Goal: Find specific page/section: Find specific page/section

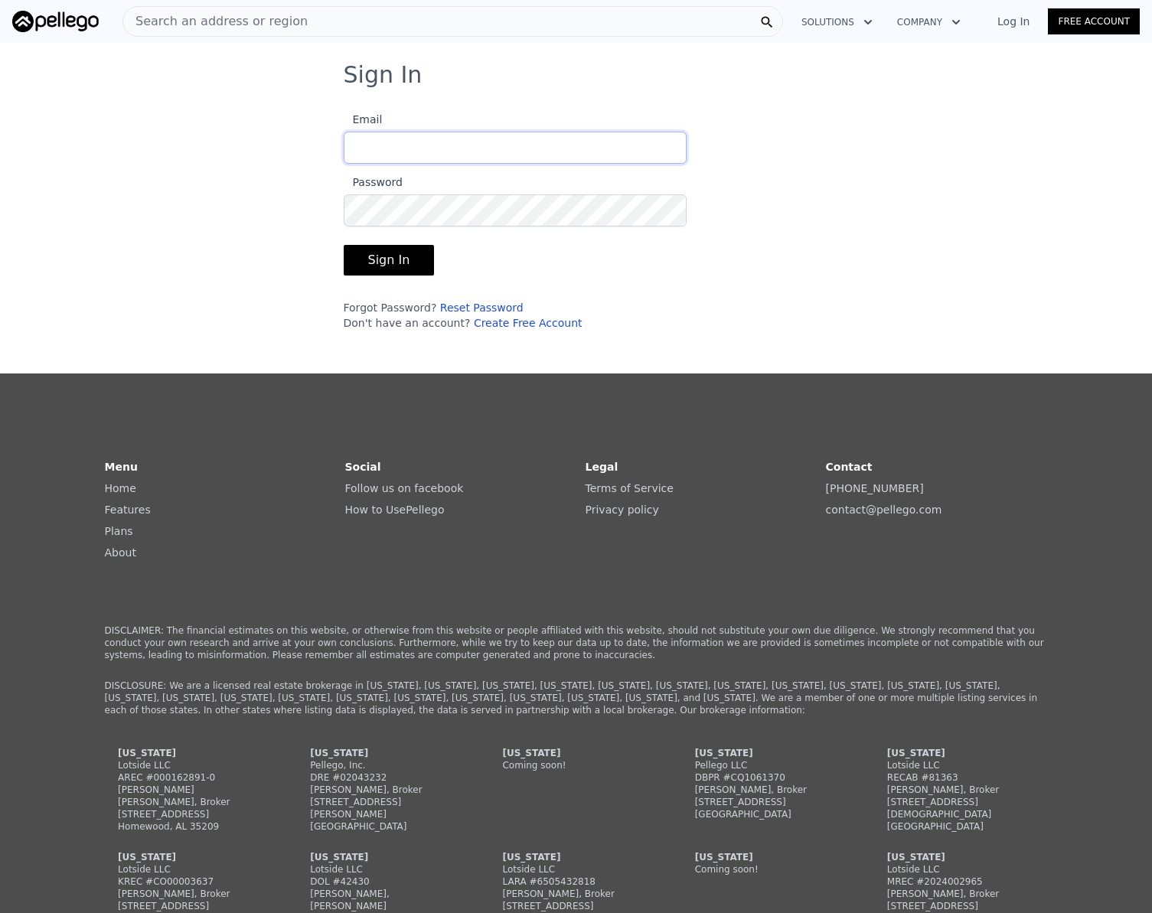
type input "[EMAIL_ADDRESS][DOMAIN_NAME]"
drag, startPoint x: 402, startPoint y: 270, endPoint x: 91, endPoint y: 295, distance: 311.7
click at [402, 270] on button "Sign In" at bounding box center [389, 260] width 91 height 31
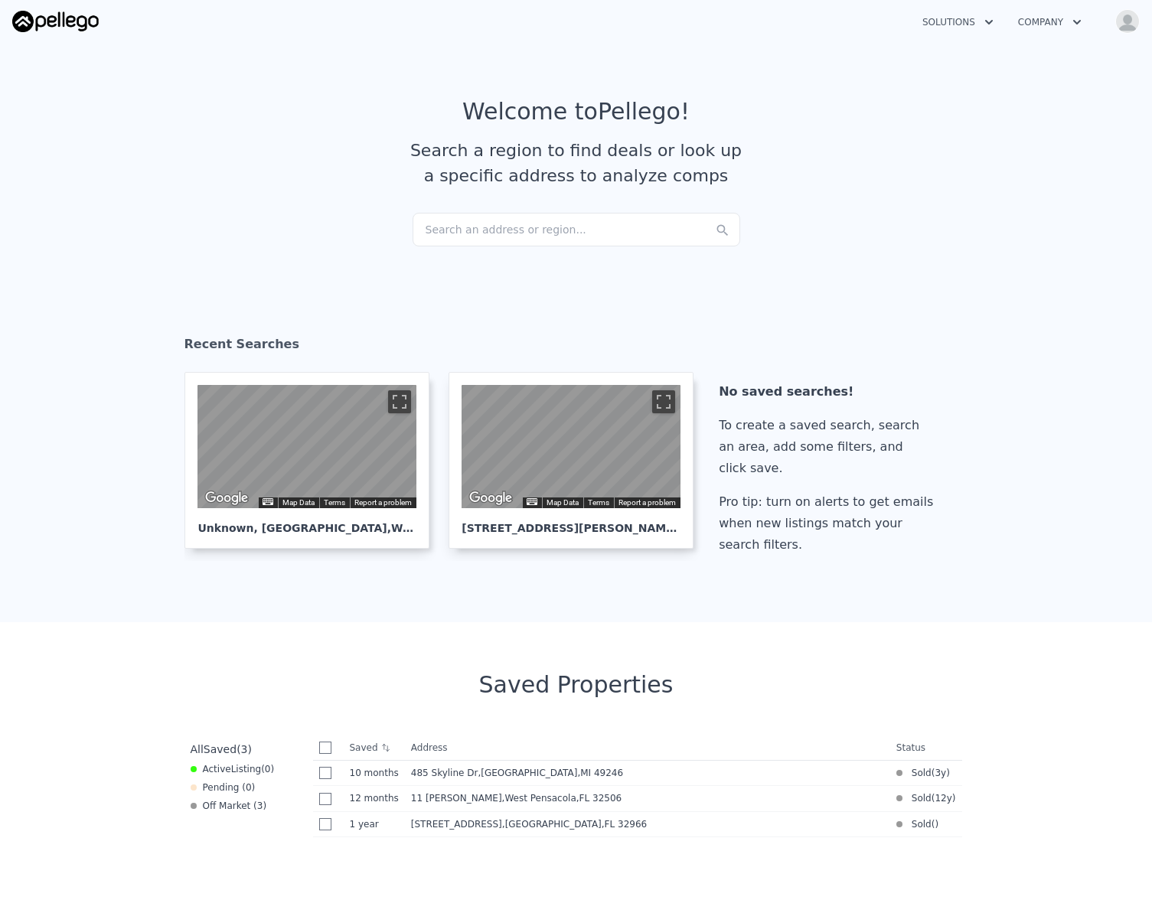
click at [474, 231] on div "Search an address or region..." at bounding box center [577, 230] width 328 height 34
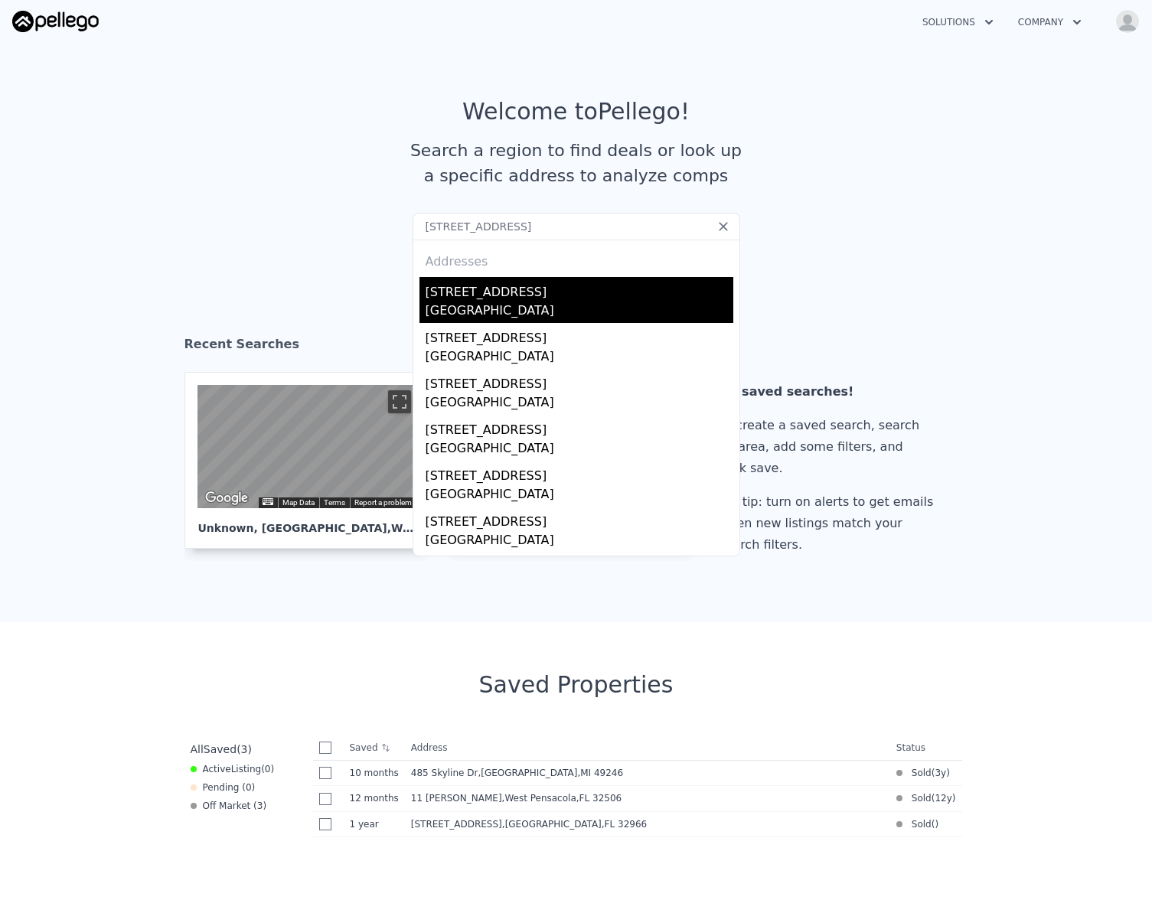
type input "[STREET_ADDRESS]"
click at [487, 299] on div "[STREET_ADDRESS]" at bounding box center [580, 289] width 308 height 24
